Goal: Task Accomplishment & Management: Complete application form

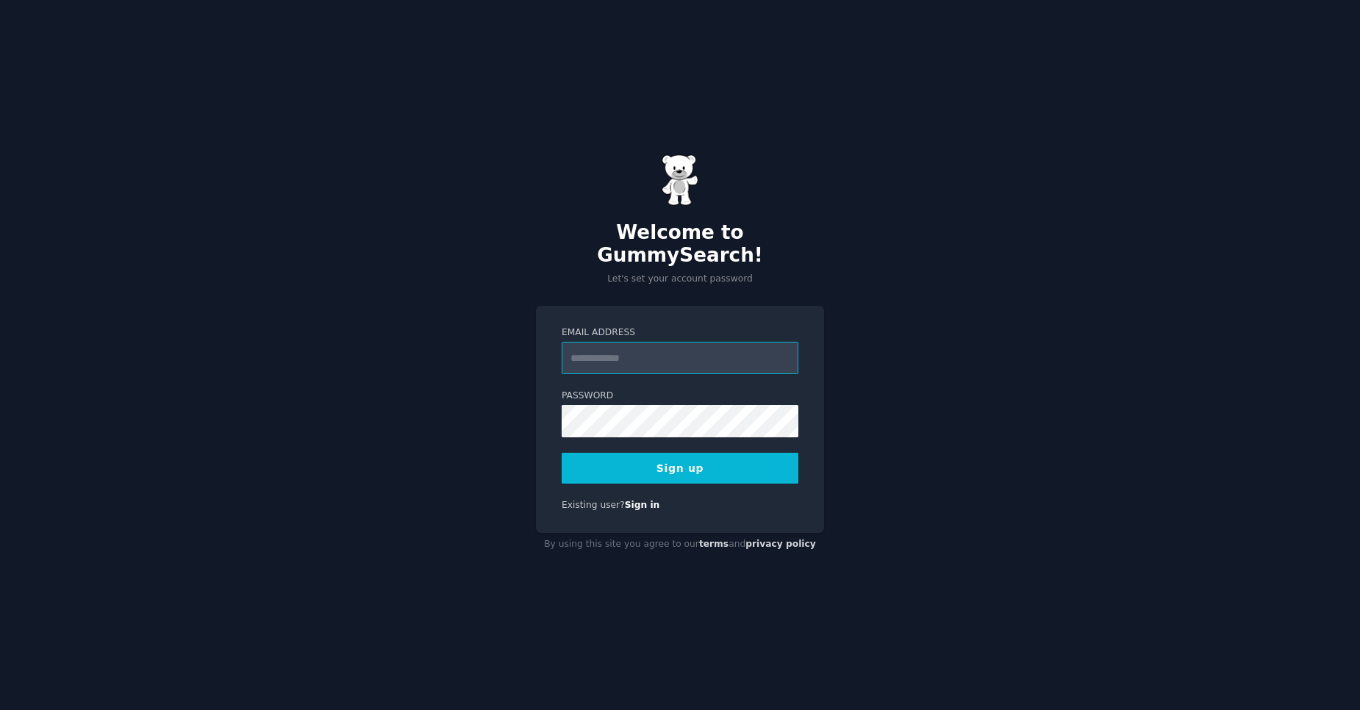
paste input "**********"
type input "**********"
click at [647, 455] on button "Sign up" at bounding box center [679, 468] width 237 height 31
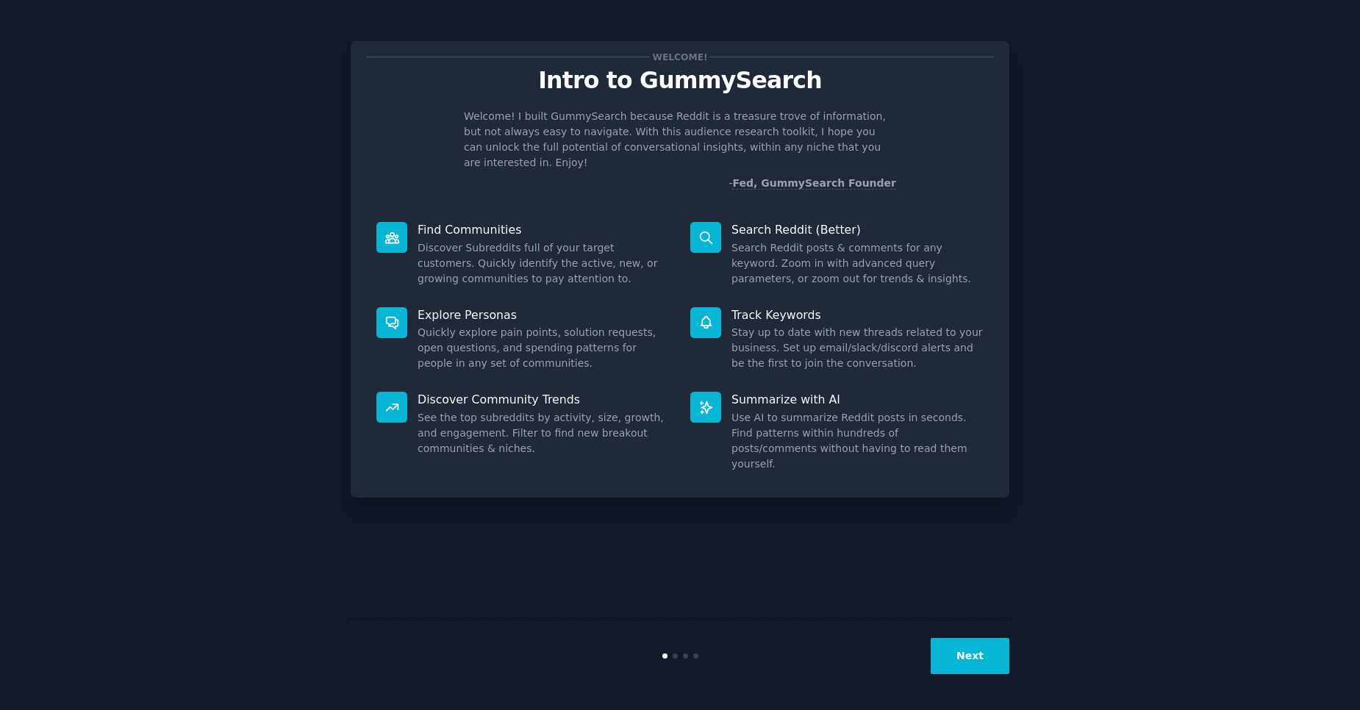
click at [969, 661] on button "Next" at bounding box center [969, 656] width 79 height 36
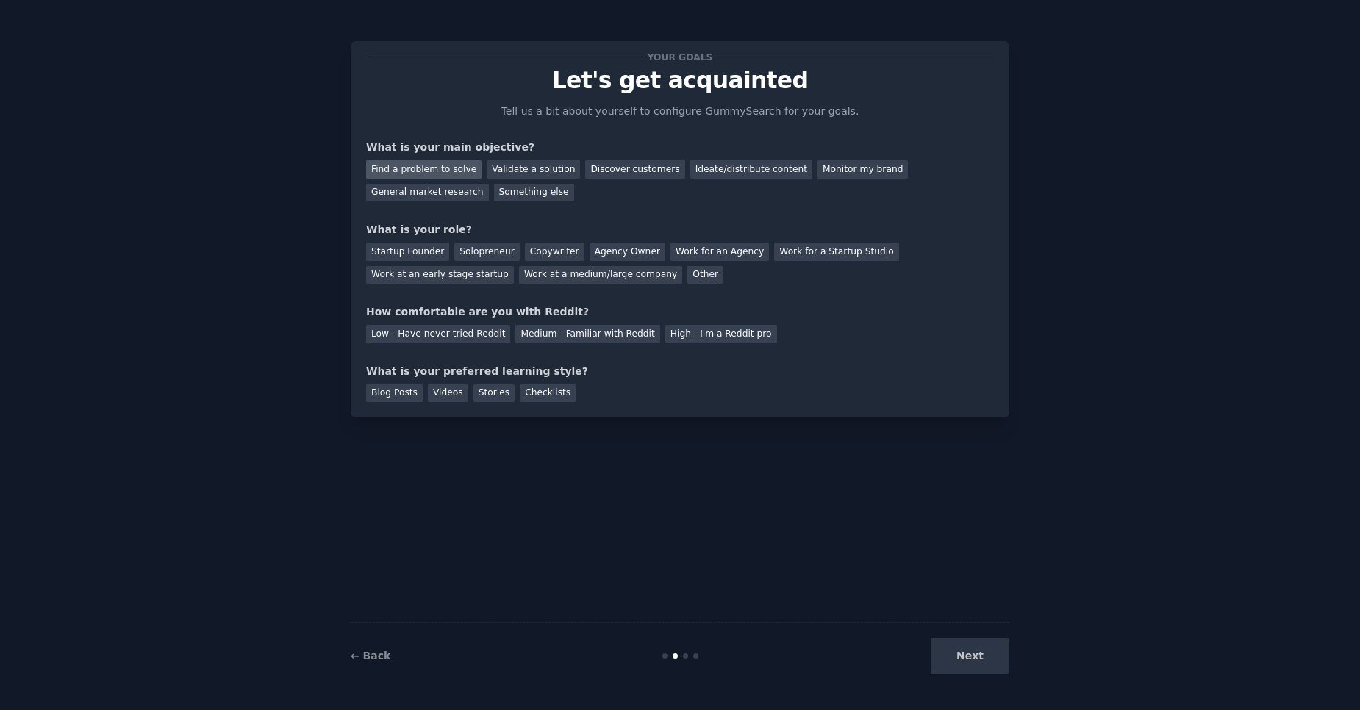
click at [451, 168] on div "Find a problem to solve" at bounding box center [423, 169] width 115 height 18
click at [817, 172] on div "Monitor my brand" at bounding box center [862, 169] width 90 height 18
click at [470, 169] on div "Find a problem to solve" at bounding box center [423, 169] width 115 height 18
click at [498, 193] on div "Find a problem to solve Validate a solution Discover customers Ideate/distribut…" at bounding box center [680, 178] width 628 height 46
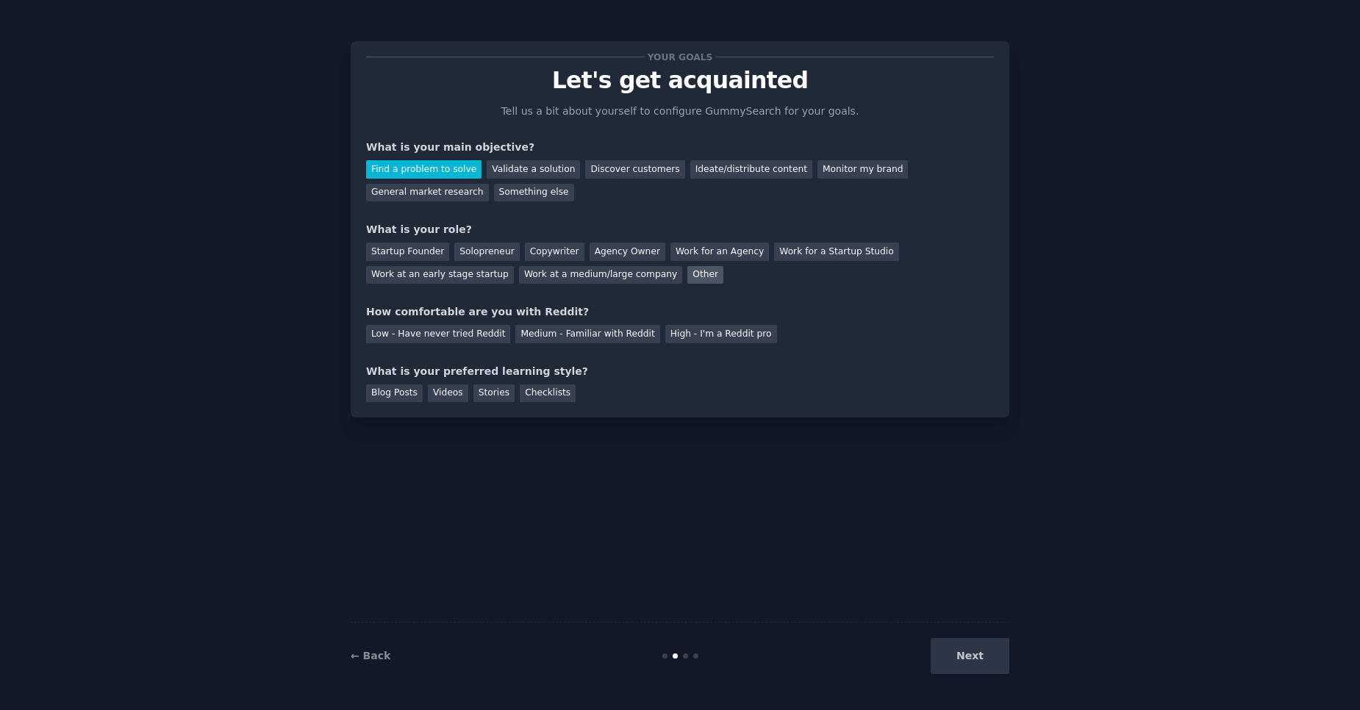
click at [687, 273] on div "Other" at bounding box center [705, 275] width 36 height 18
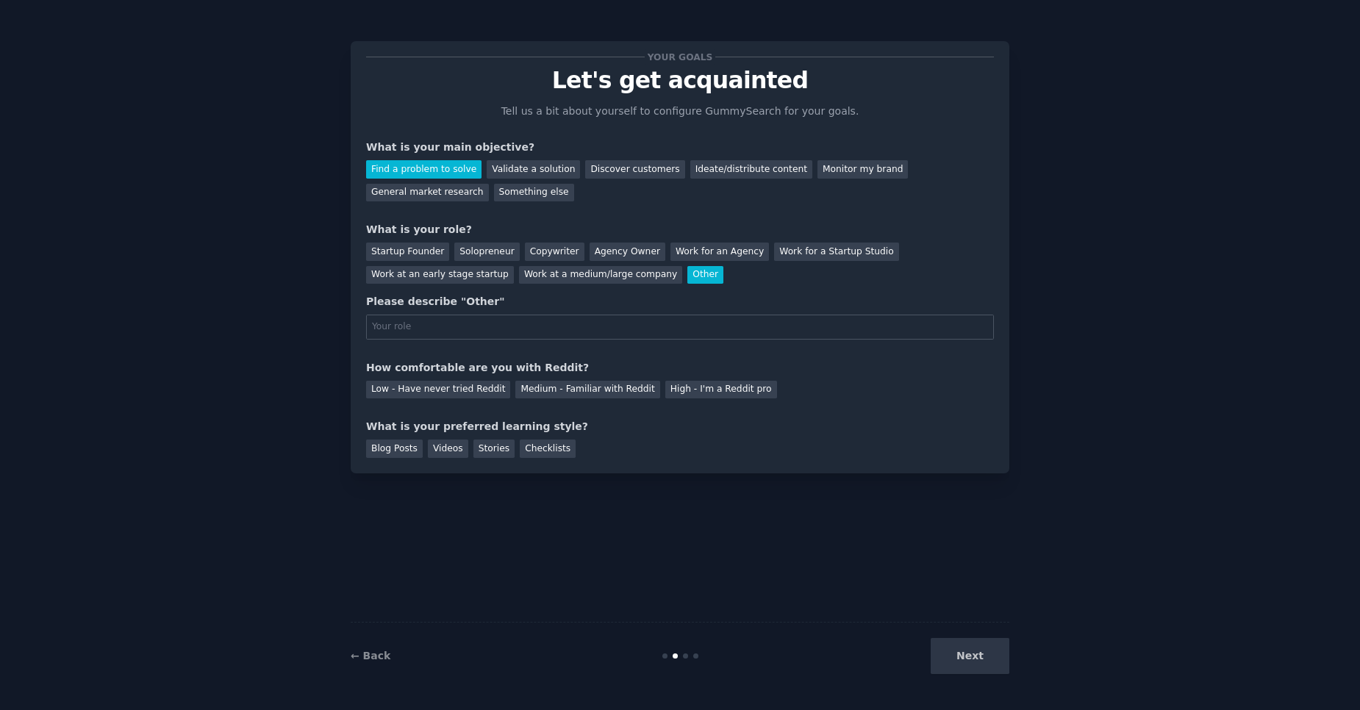
click at [687, 277] on div "Other" at bounding box center [705, 275] width 36 height 18
click at [399, 254] on div "Startup Founder" at bounding box center [407, 252] width 83 height 18
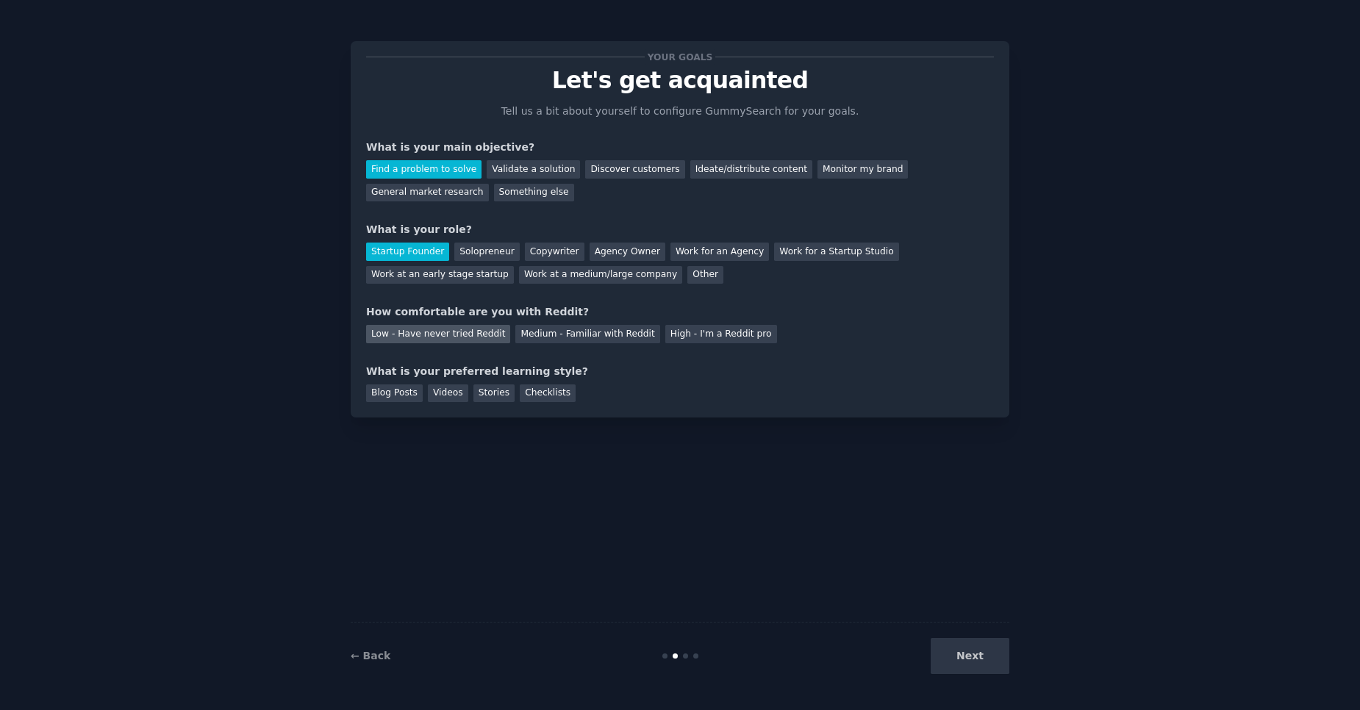
click at [450, 336] on div "Low - Have never tried Reddit" at bounding box center [438, 334] width 144 height 18
click at [484, 395] on div "Stories" at bounding box center [493, 393] width 41 height 18
click at [954, 661] on button "Next" at bounding box center [969, 656] width 79 height 36
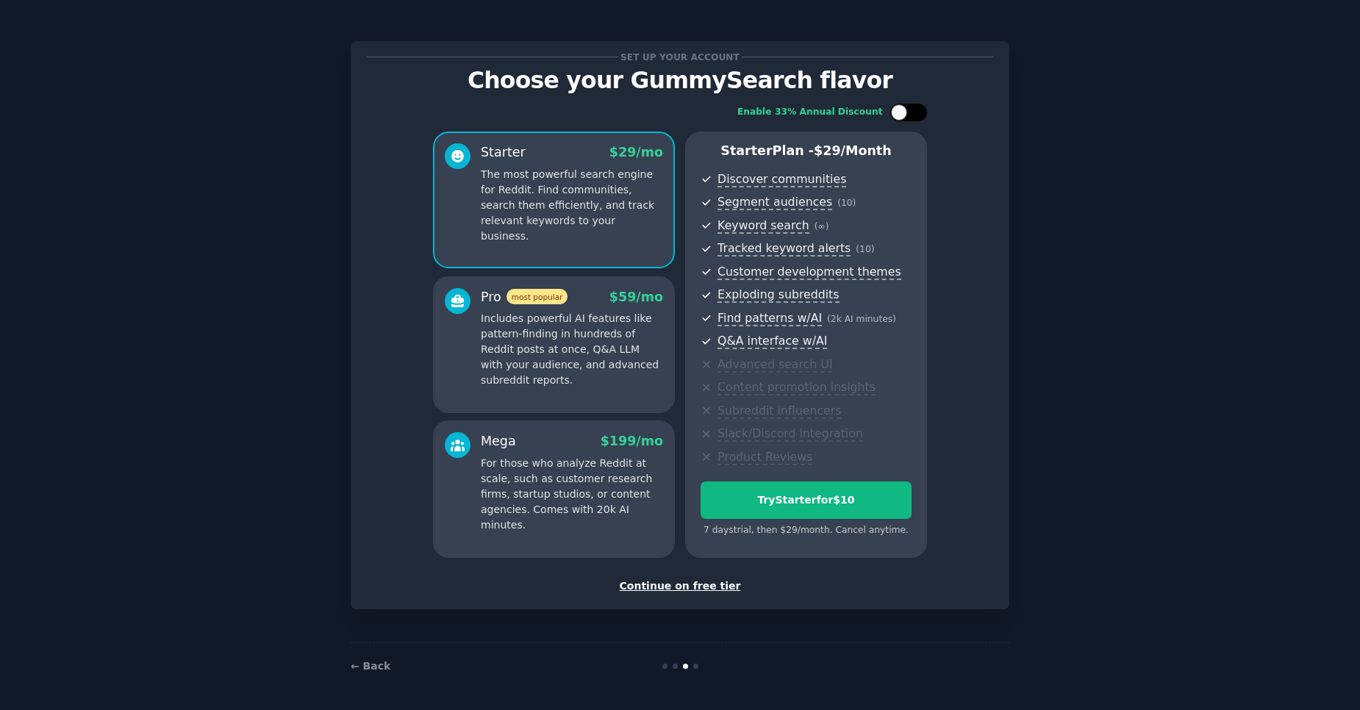
click at [897, 117] on div at bounding box center [899, 112] width 16 height 16
click at [897, 117] on div at bounding box center [908, 113] width 37 height 18
checkbox input "false"
click at [665, 592] on div "Continue on free tier" at bounding box center [680, 585] width 628 height 15
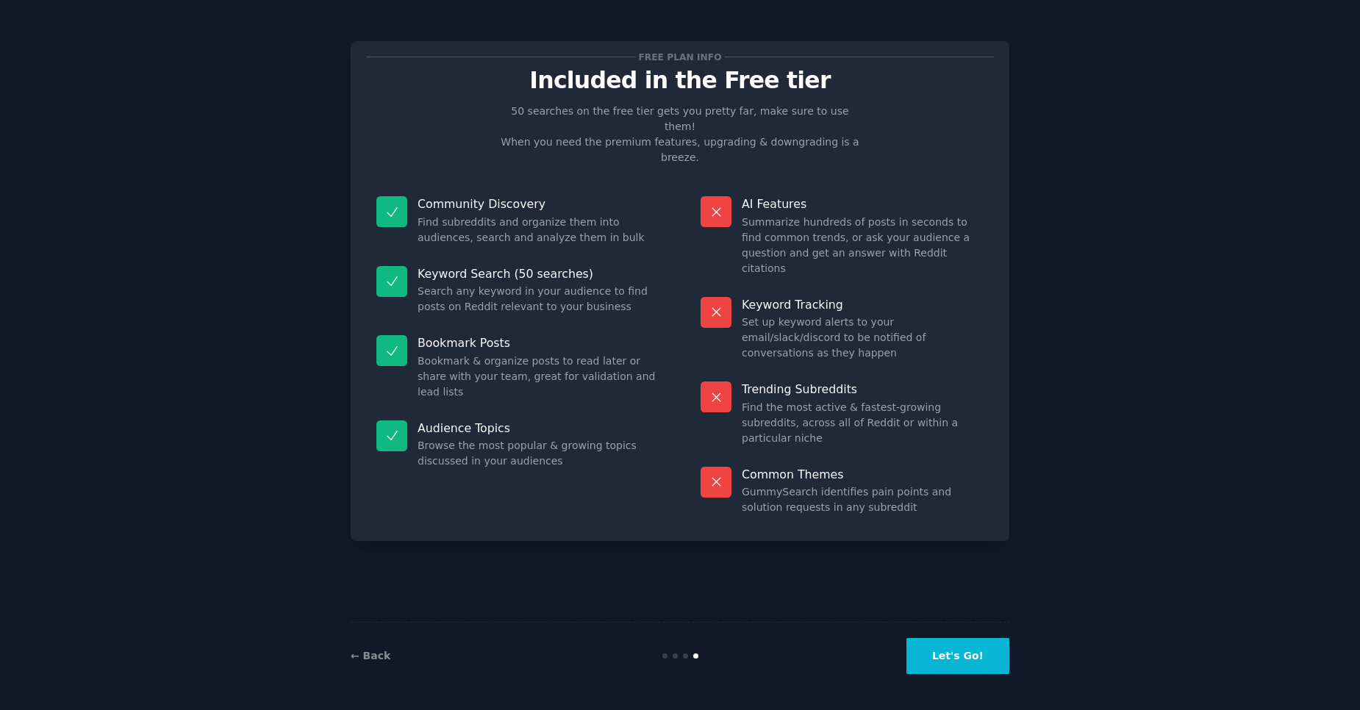
click at [921, 660] on button "Let's Go!" at bounding box center [957, 656] width 103 height 36
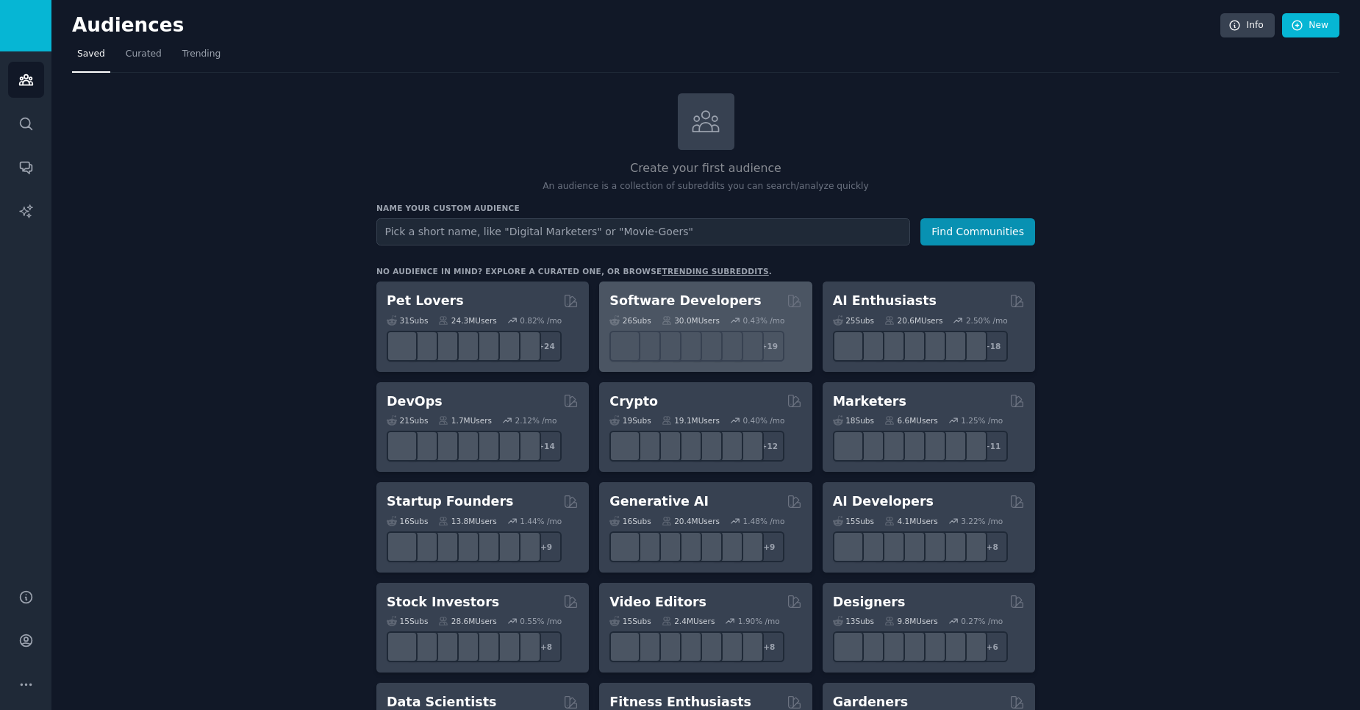
click at [622, 300] on h2 "Software Developers" at bounding box center [684, 301] width 151 height 18
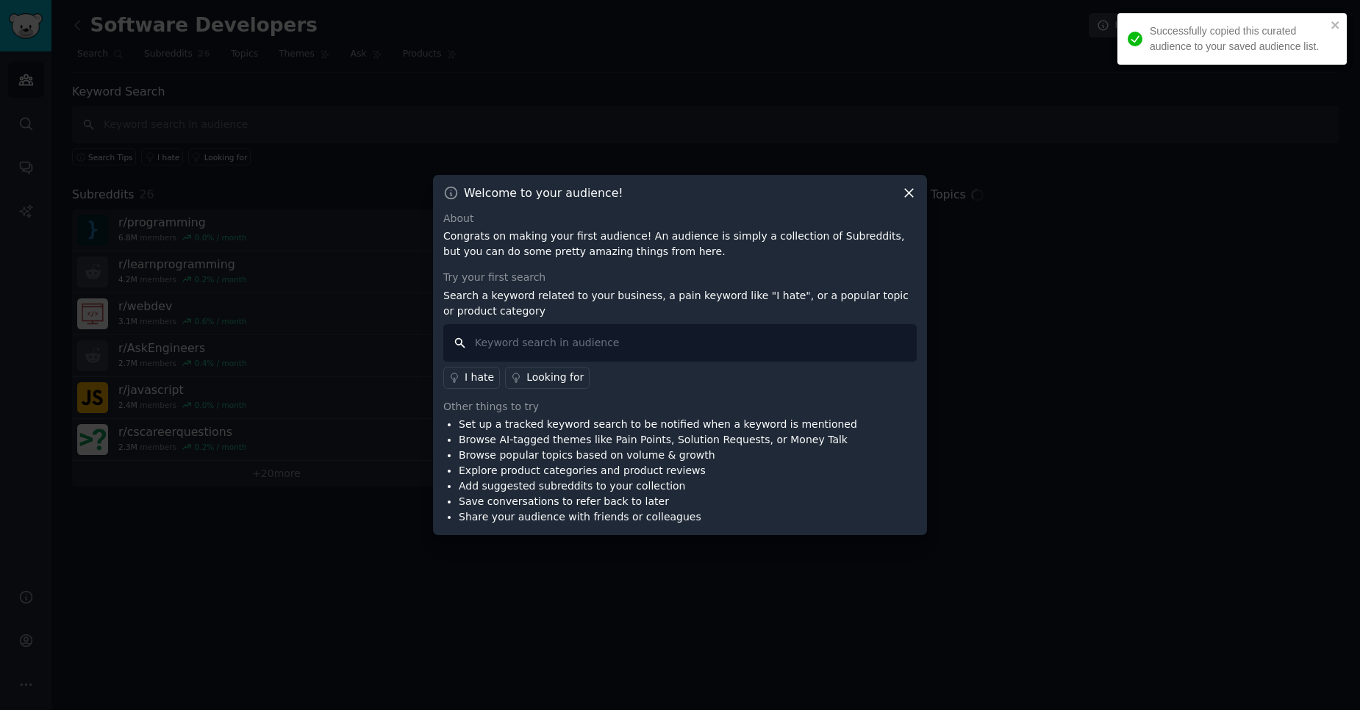
click at [686, 337] on input "text" at bounding box center [679, 342] width 473 height 37
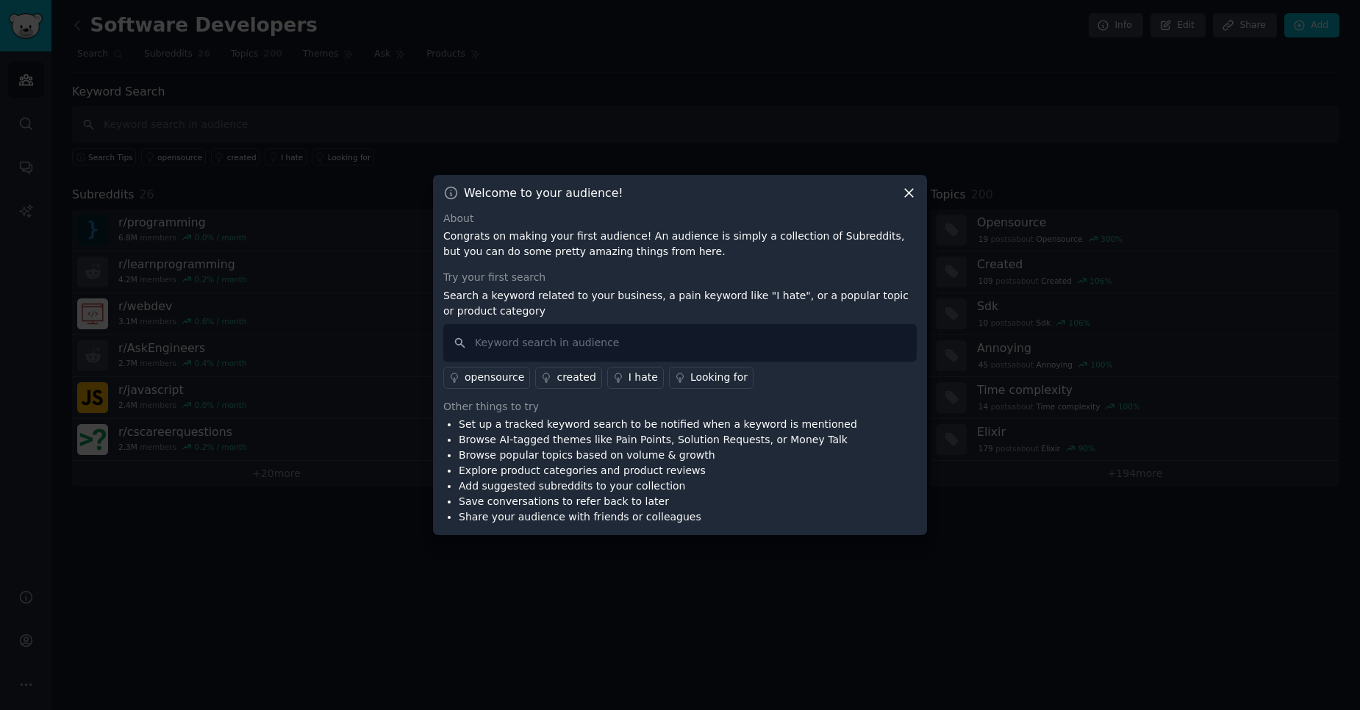
click at [902, 188] on icon at bounding box center [908, 192] width 15 height 15
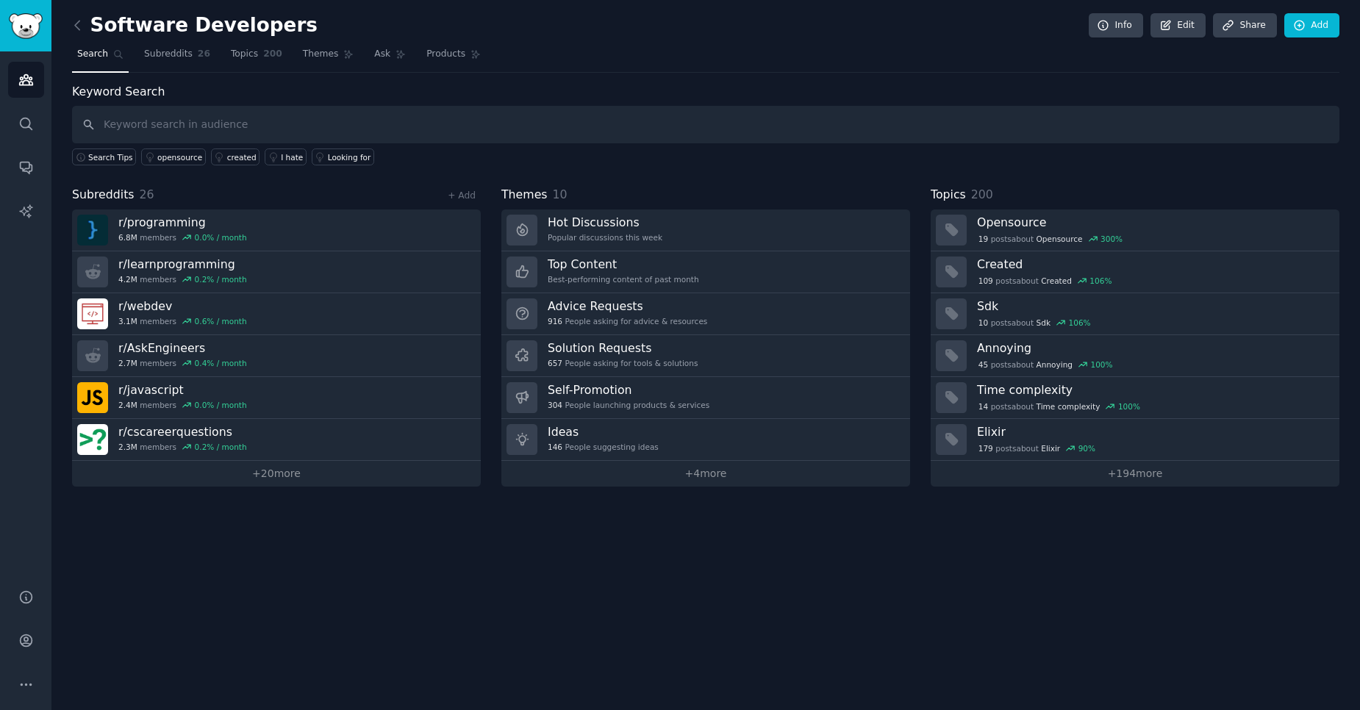
click at [636, 68] on nav "Search Subreddits 26 Topics 200 Themes Ask Products" at bounding box center [705, 58] width 1267 height 30
